Goal: Transaction & Acquisition: Download file/media

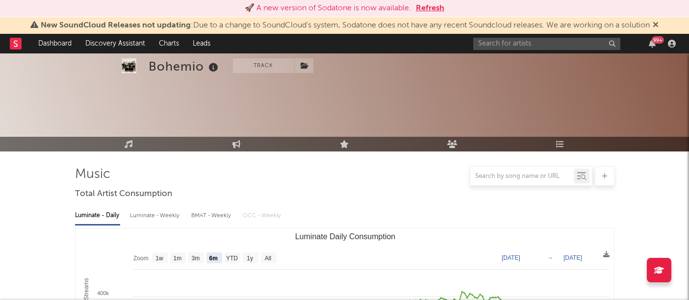
select select "6m"
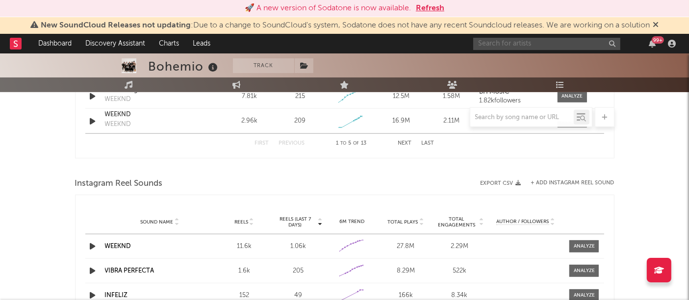
click at [485, 44] on input "text" at bounding box center [546, 44] width 147 height 12
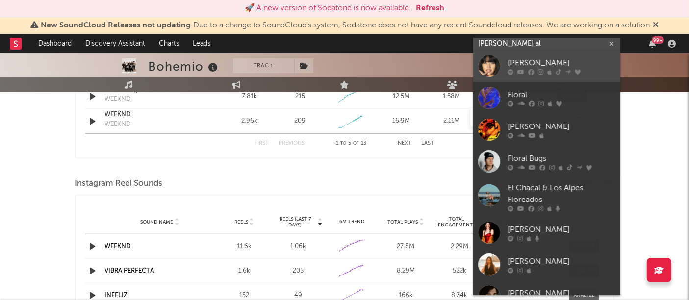
type input "[PERSON_NAME] al"
click at [491, 63] on div at bounding box center [489, 66] width 22 height 22
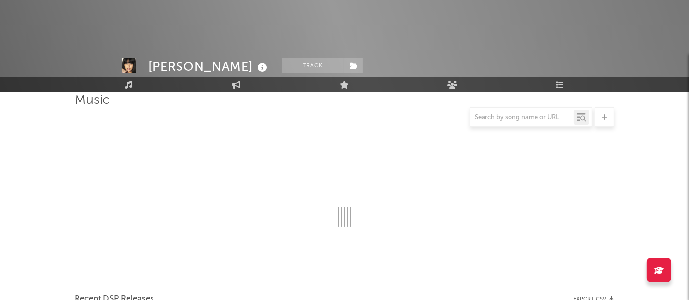
scroll to position [823, 0]
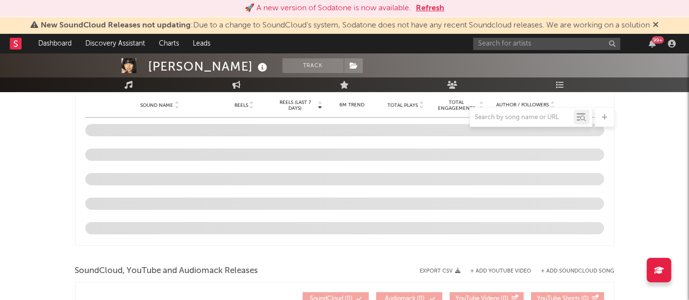
click at [439, 6] on button "Refresh" at bounding box center [430, 8] width 28 height 12
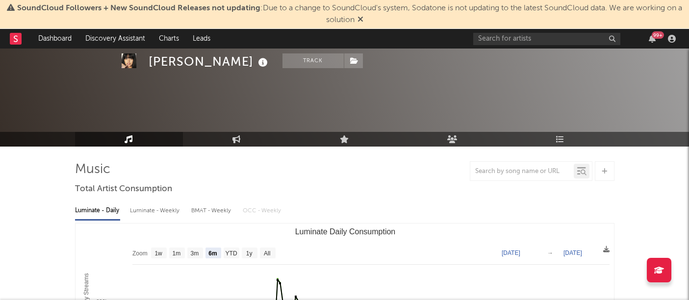
select select "6m"
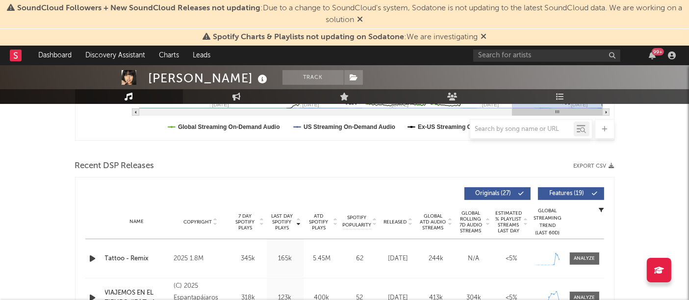
scroll to position [301, 0]
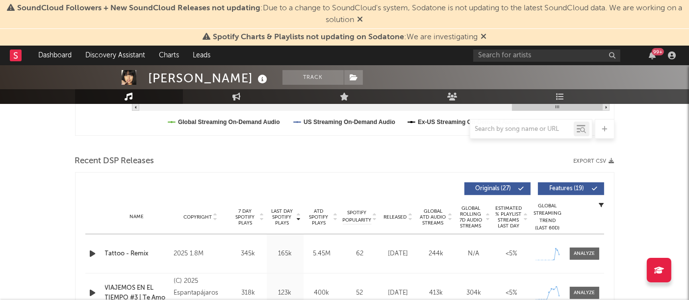
click at [611, 159] on icon "button" at bounding box center [611, 160] width 5 height 5
